Goal: Check status

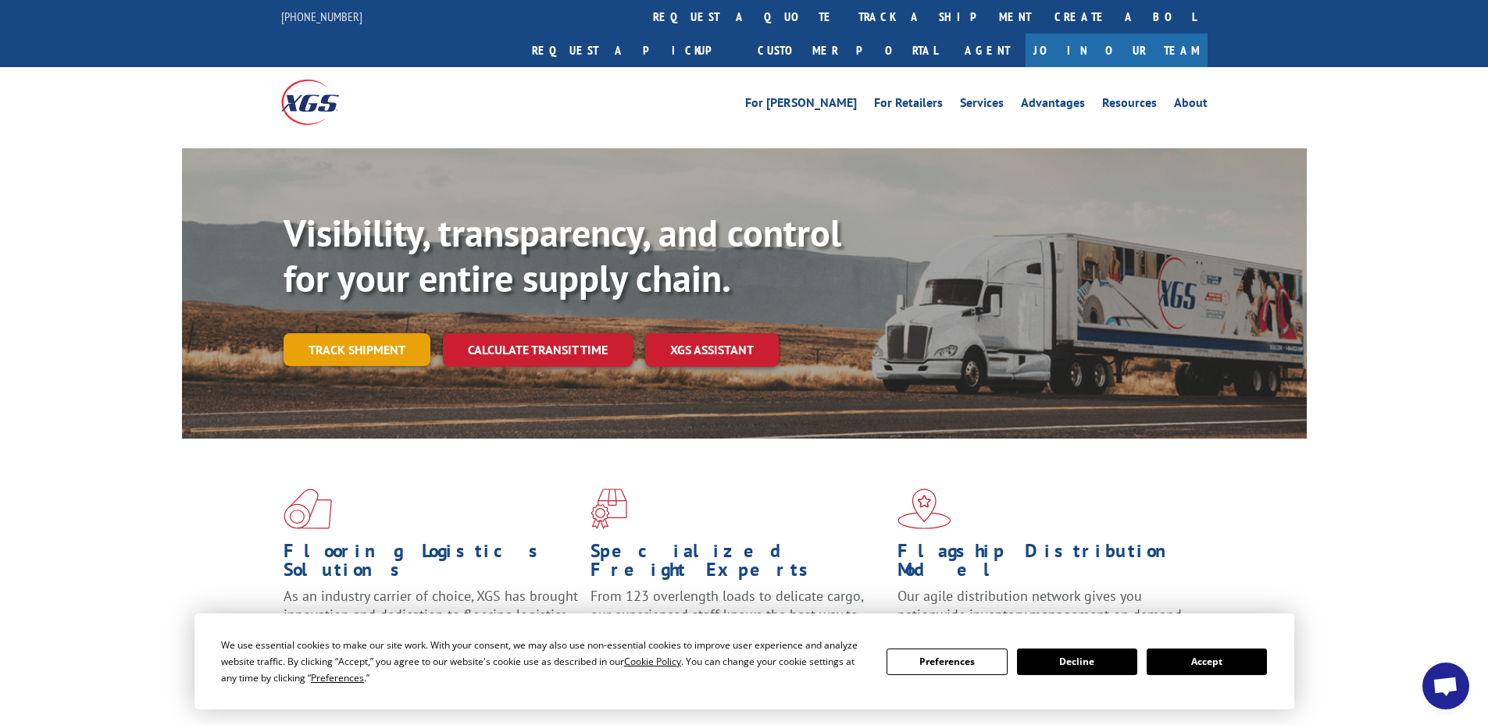
click at [371, 333] on link "Track shipment" at bounding box center [356, 349] width 147 height 33
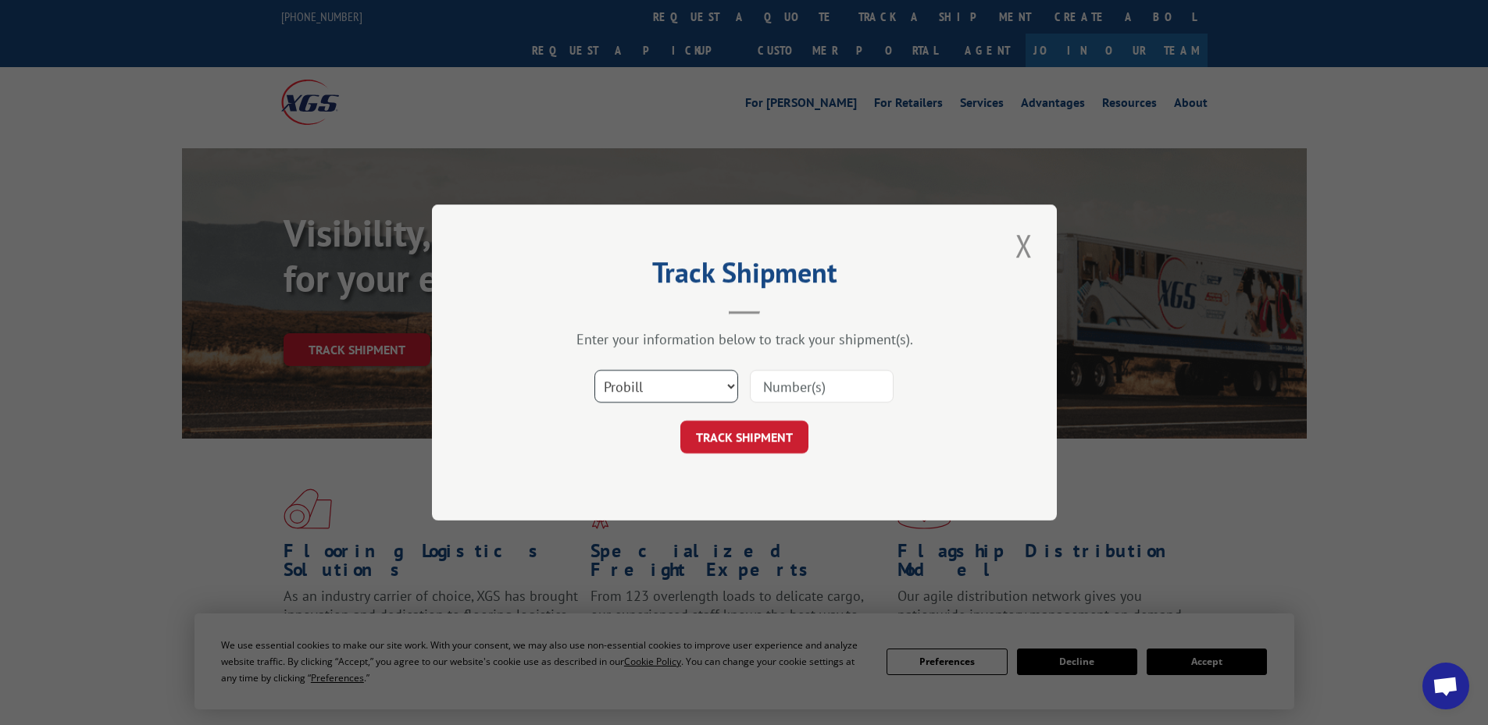
click at [679, 377] on select "Select category... Probill BOL PO" at bounding box center [666, 386] width 144 height 33
select select "bol"
click at [594, 370] on select "Select category... Probill BOL PO" at bounding box center [666, 386] width 144 height 33
click at [782, 387] on input at bounding box center [822, 386] width 144 height 33
paste input "6020300"
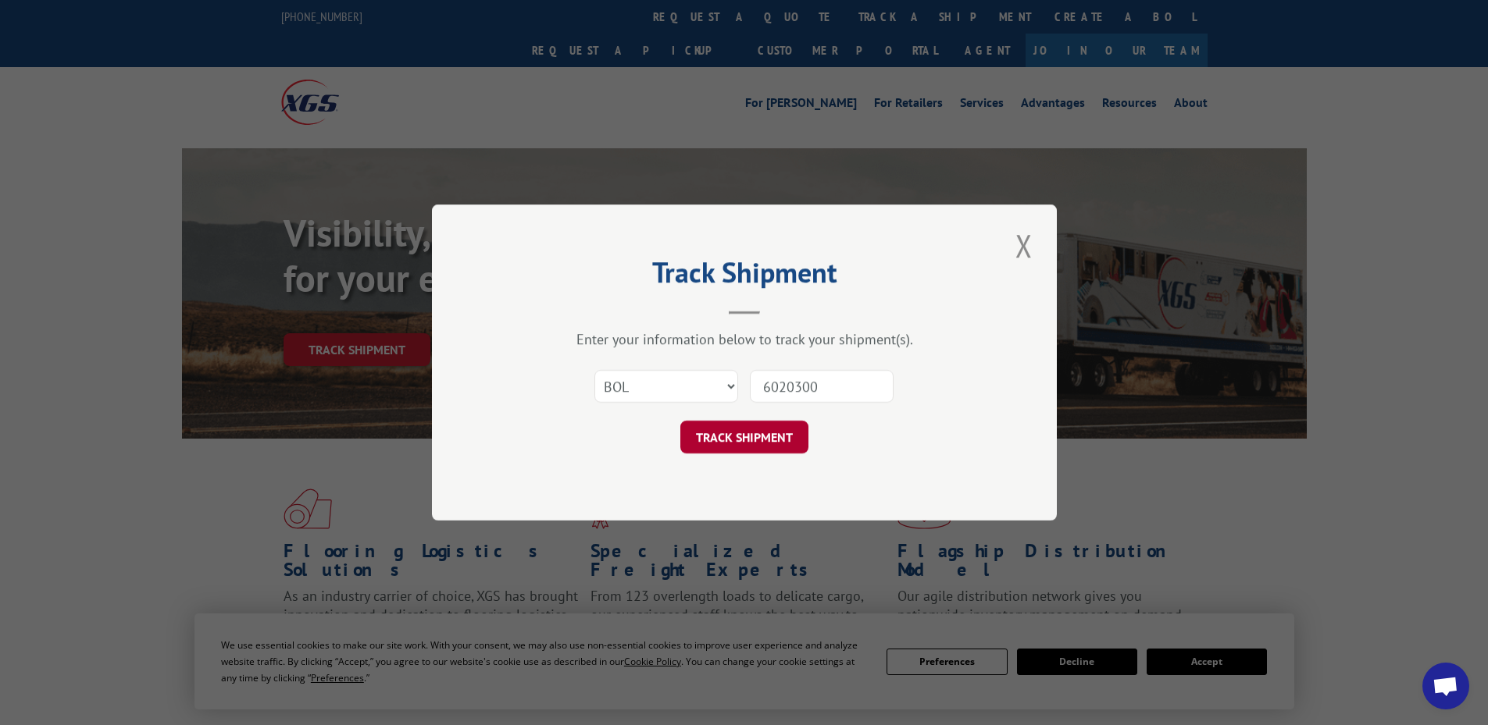
type input "6020300"
click at [755, 434] on button "TRACK SHIPMENT" at bounding box center [744, 437] width 128 height 33
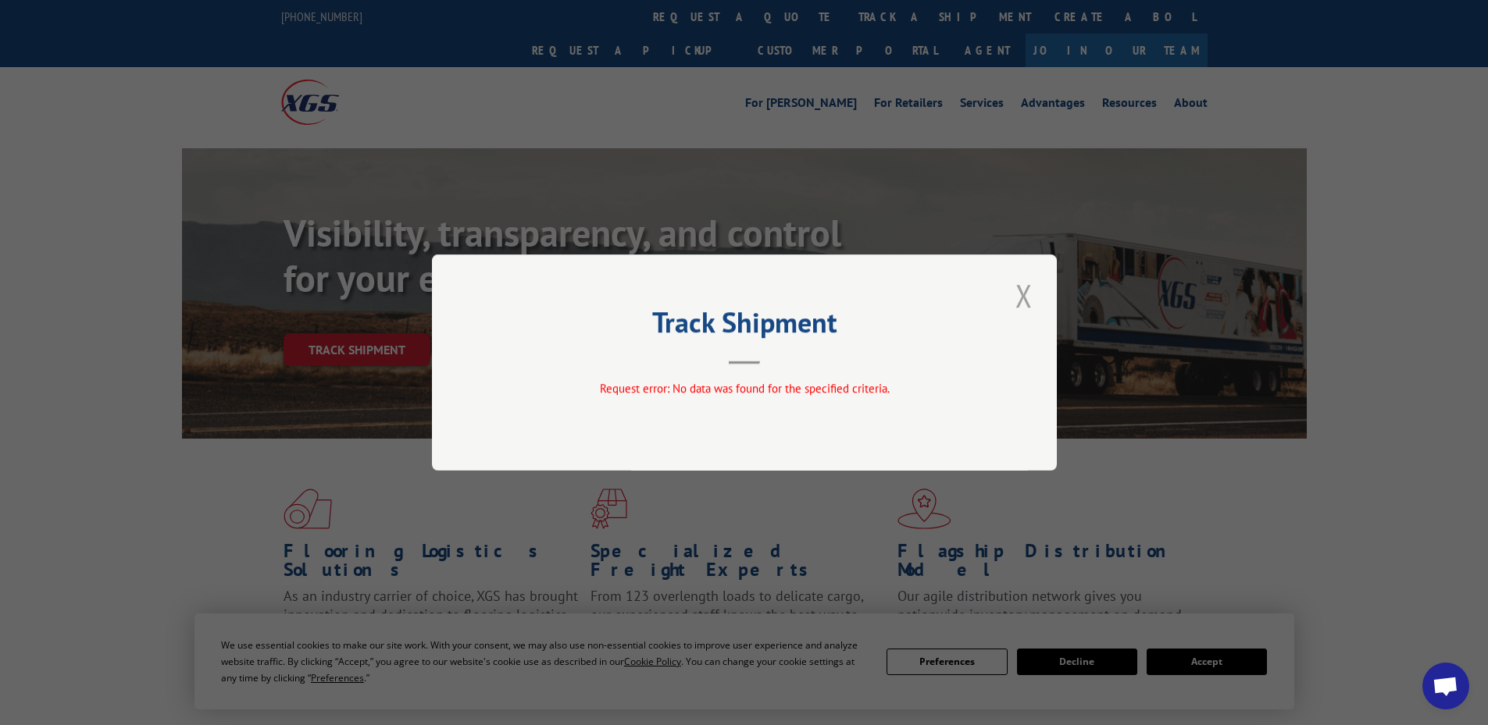
click at [1028, 292] on button "Close modal" at bounding box center [1024, 295] width 27 height 43
